Goal: Navigation & Orientation: Understand site structure

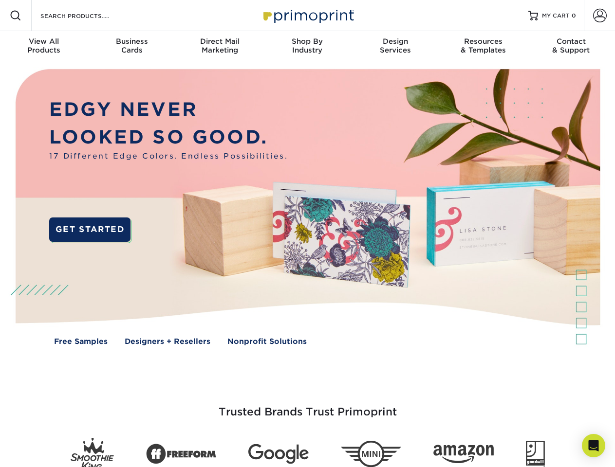
click at [307, 234] on img at bounding box center [307, 214] width 608 height 304
click at [16, 16] on span at bounding box center [16, 16] width 12 height 12
click at [599, 16] on span at bounding box center [600, 16] width 14 height 14
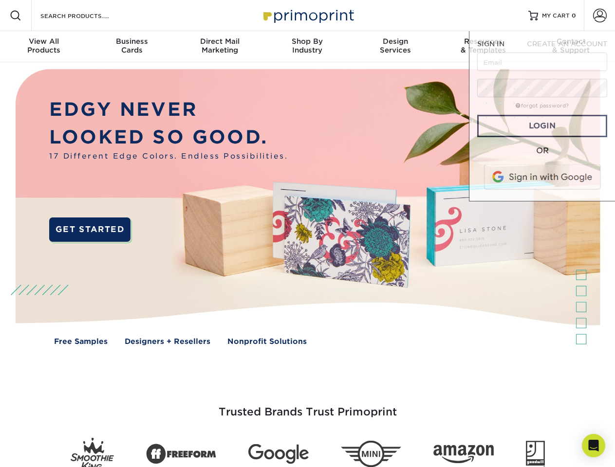
click at [44, 47] on div "View All Products" at bounding box center [44, 46] width 88 height 18
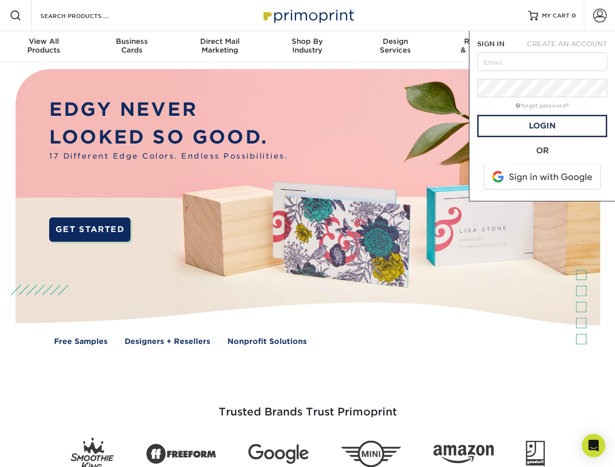
click at [131, 47] on div "Business Cards" at bounding box center [132, 46] width 88 height 18
click at [220, 47] on div "Direct Mail Marketing" at bounding box center [220, 46] width 88 height 18
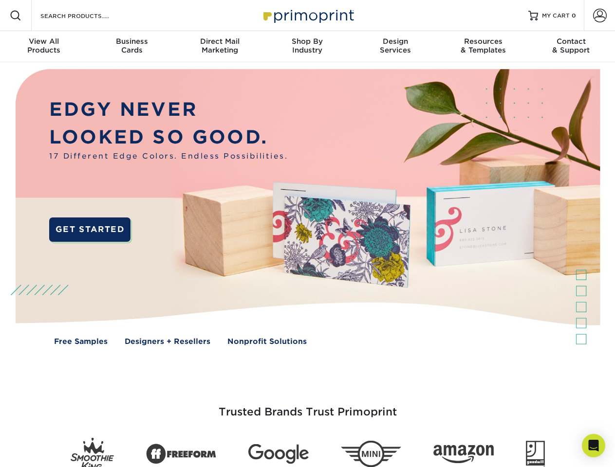
click at [307, 47] on div "Shop By Industry" at bounding box center [307, 46] width 88 height 18
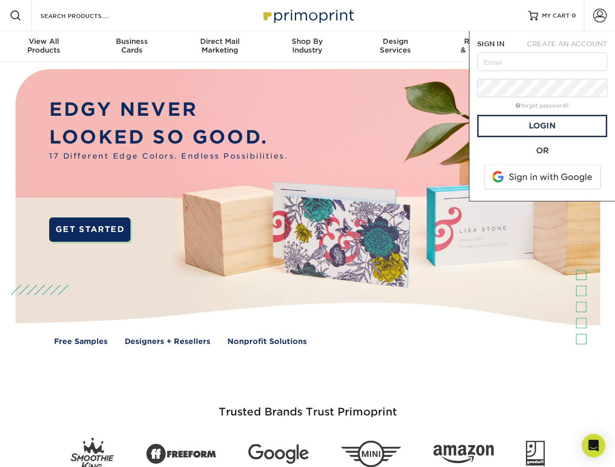
click at [395, 47] on div "Design Services" at bounding box center [395, 46] width 88 height 18
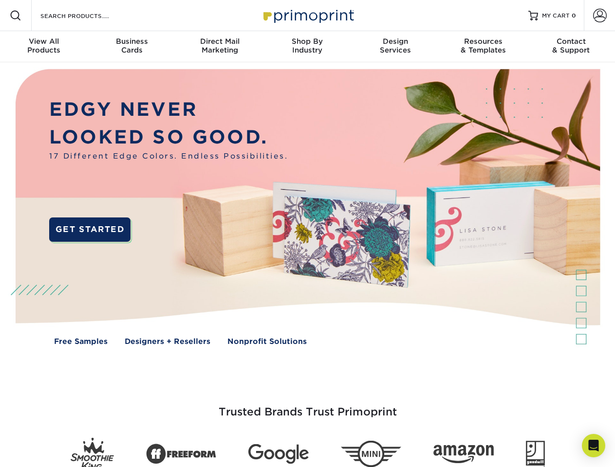
click at [483, 47] on span "SIGN IN" at bounding box center [490, 44] width 27 height 8
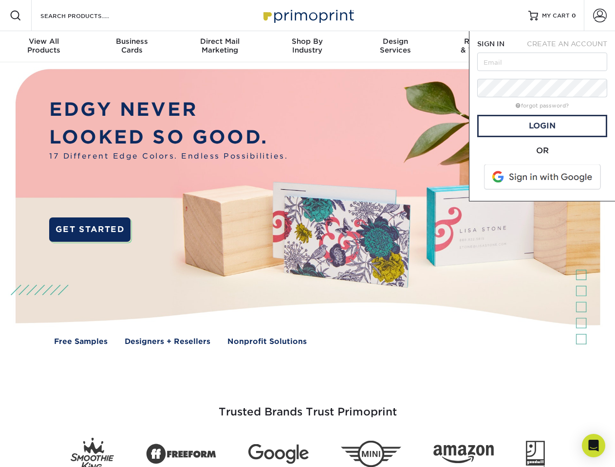
click at [571, 47] on div "Contact & Support" at bounding box center [571, 46] width 88 height 18
